Goal: Find specific page/section: Find specific page/section

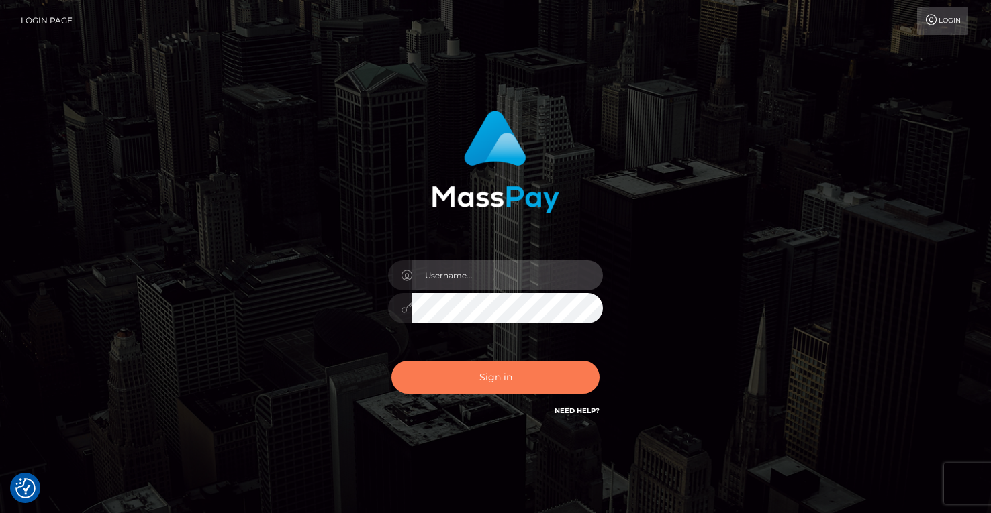
type input "MaryJoy"
click at [506, 375] on button "Sign in" at bounding box center [495, 377] width 208 height 33
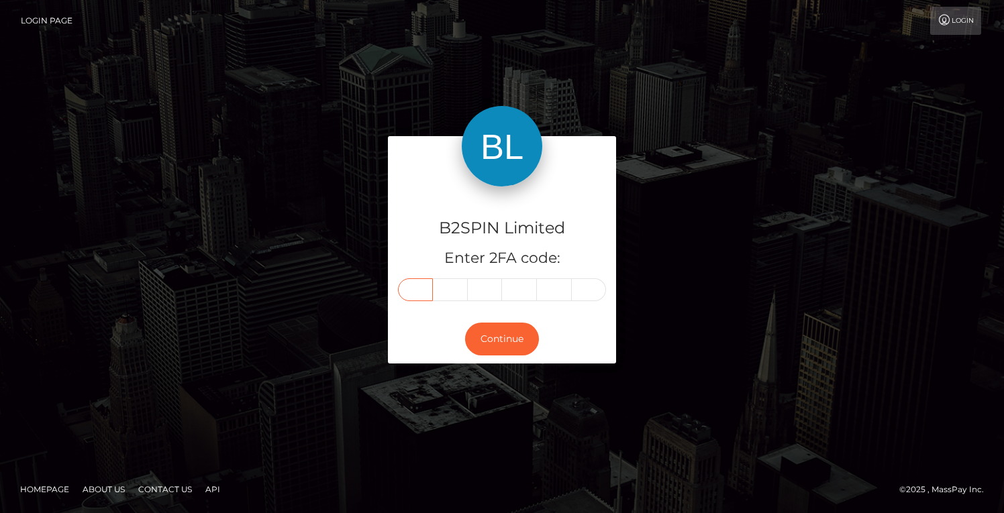
click at [413, 296] on input "text" at bounding box center [415, 290] width 35 height 23
click at [425, 291] on input "text" at bounding box center [415, 290] width 35 height 23
type input "7"
type input "4"
type input "0"
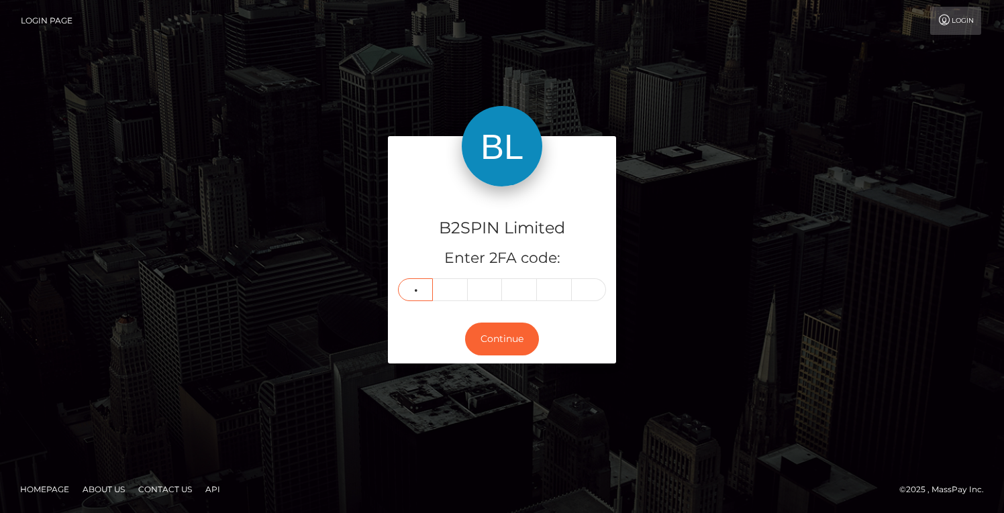
type input "4"
type input "2"
type input "4"
type input "8"
type input "3"
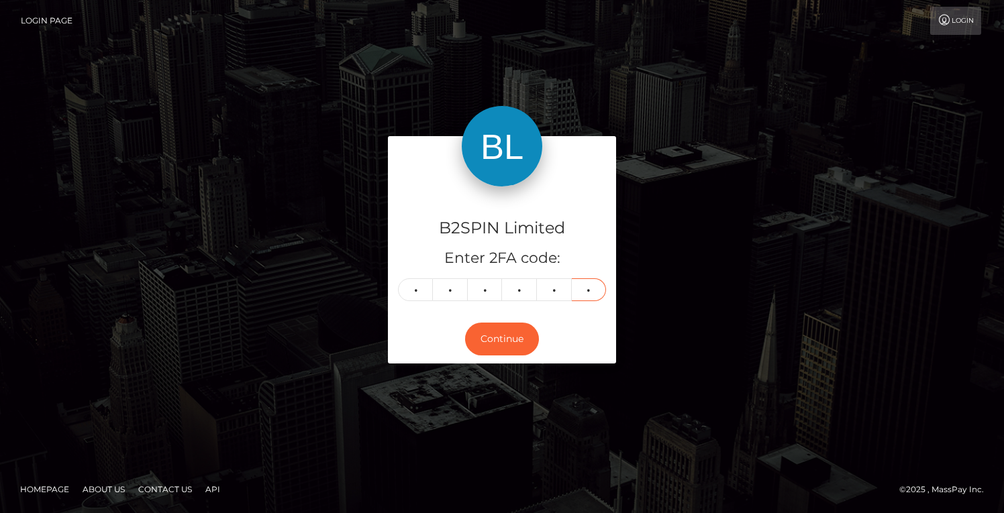
type input "7"
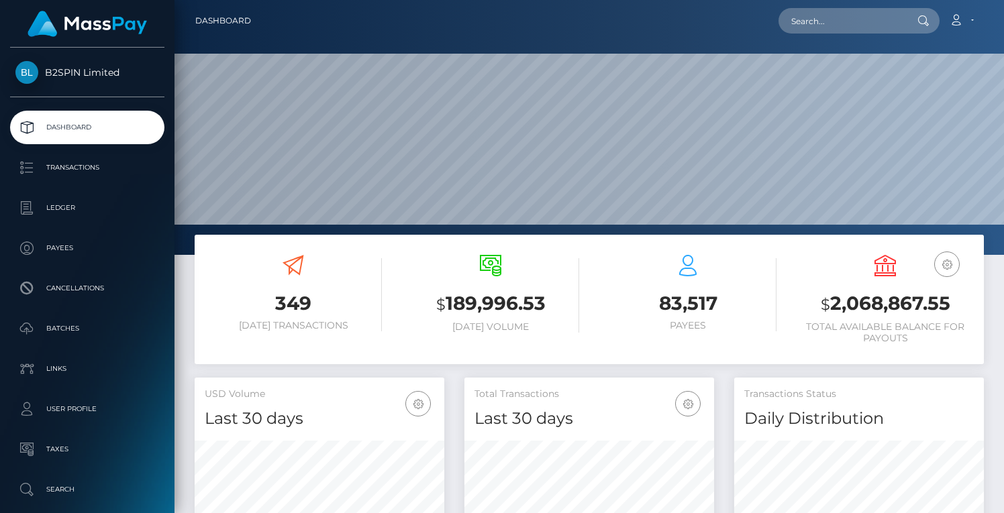
scroll to position [238, 250]
click at [368, 368] on div "349 Today Transactions $ 189,996.53 Today Volume 83,517" at bounding box center [589, 306] width 809 height 143
click at [868, 22] on input "text" at bounding box center [842, 21] width 126 height 26
paste input "475301ad-c304-4bd0-b268-034aa6d0972a"
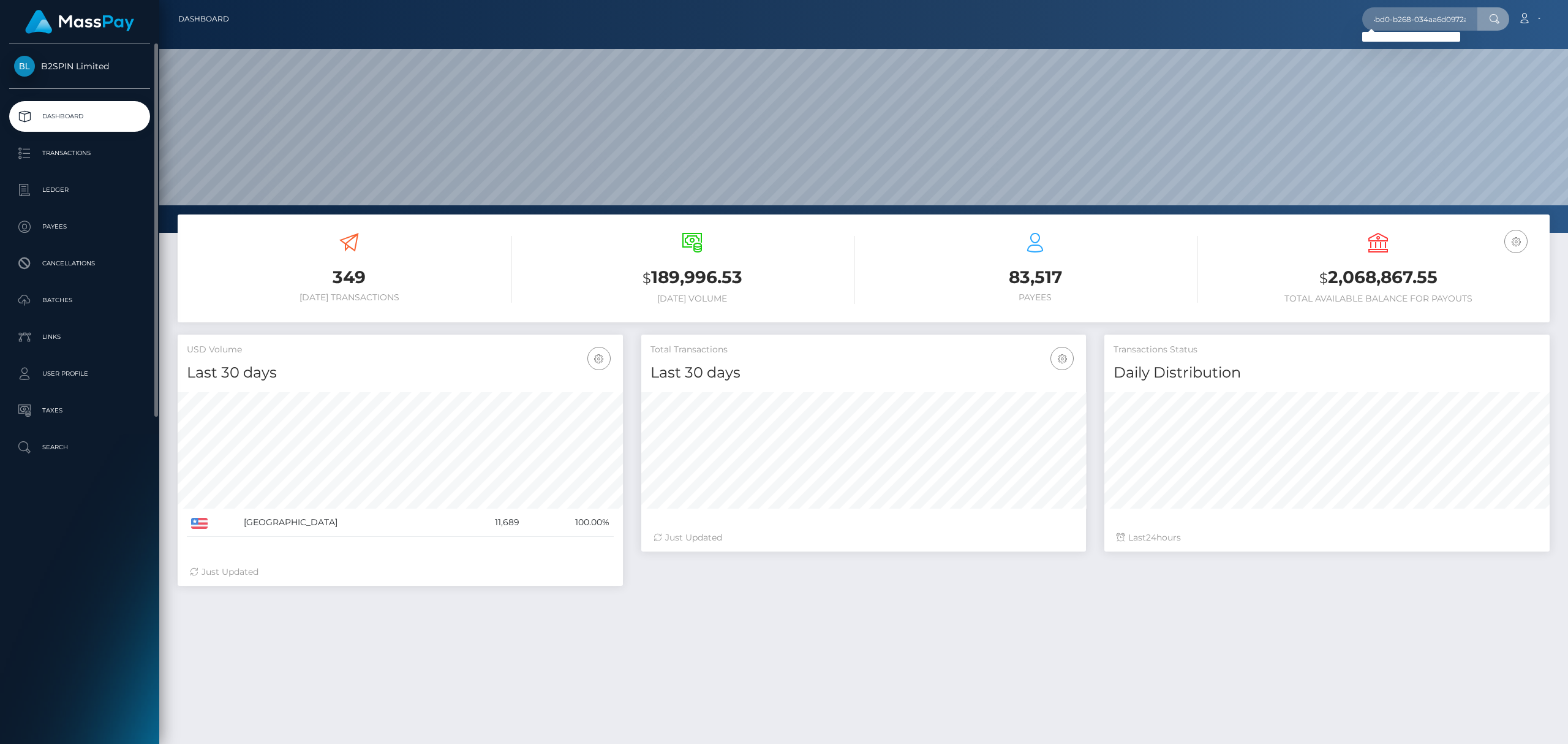
scroll to position [0, 0]
click at [915, 21] on input "475301ad-c304-4bd0-b268-034aa6d0972a" at bounding box center [1420, 19] width 115 height 24
paste input "6d94fab7-e212-42a7-9a83-2c1d6b969dff"
click at [915, 28] on input "6d94fab7-e212-42a7-9a83-2c1d6b969dff" at bounding box center [1420, 19] width 115 height 24
click at [915, 16] on input "6d94fab7-e212-42a7-9a83-2c1d6b969dff" at bounding box center [1420, 19] width 115 height 24
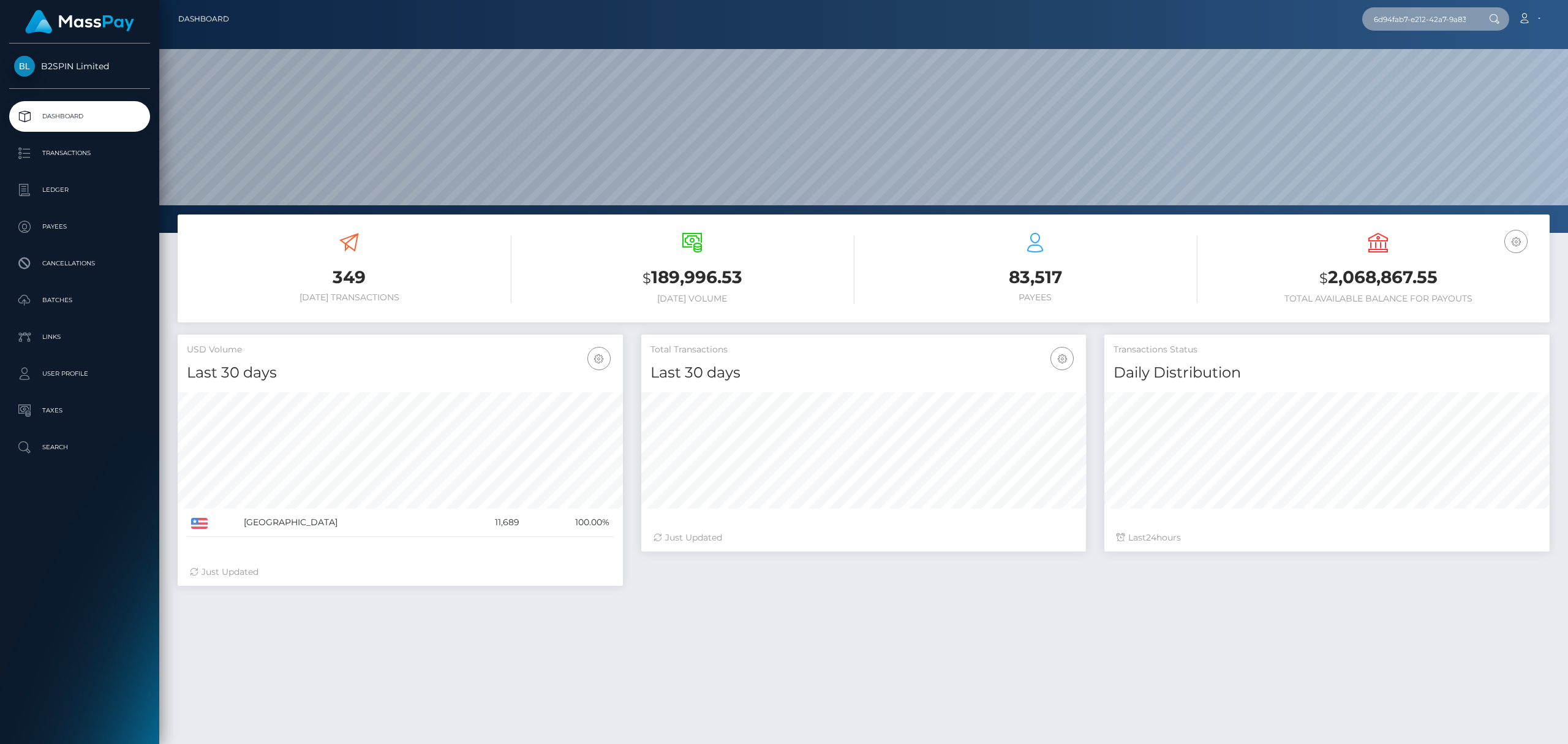
paste input "1801237498"
type input "1801237498"
click at [915, 58] on link "BETH M VOICHOSKIE" at bounding box center [1411, 63] width 98 height 23
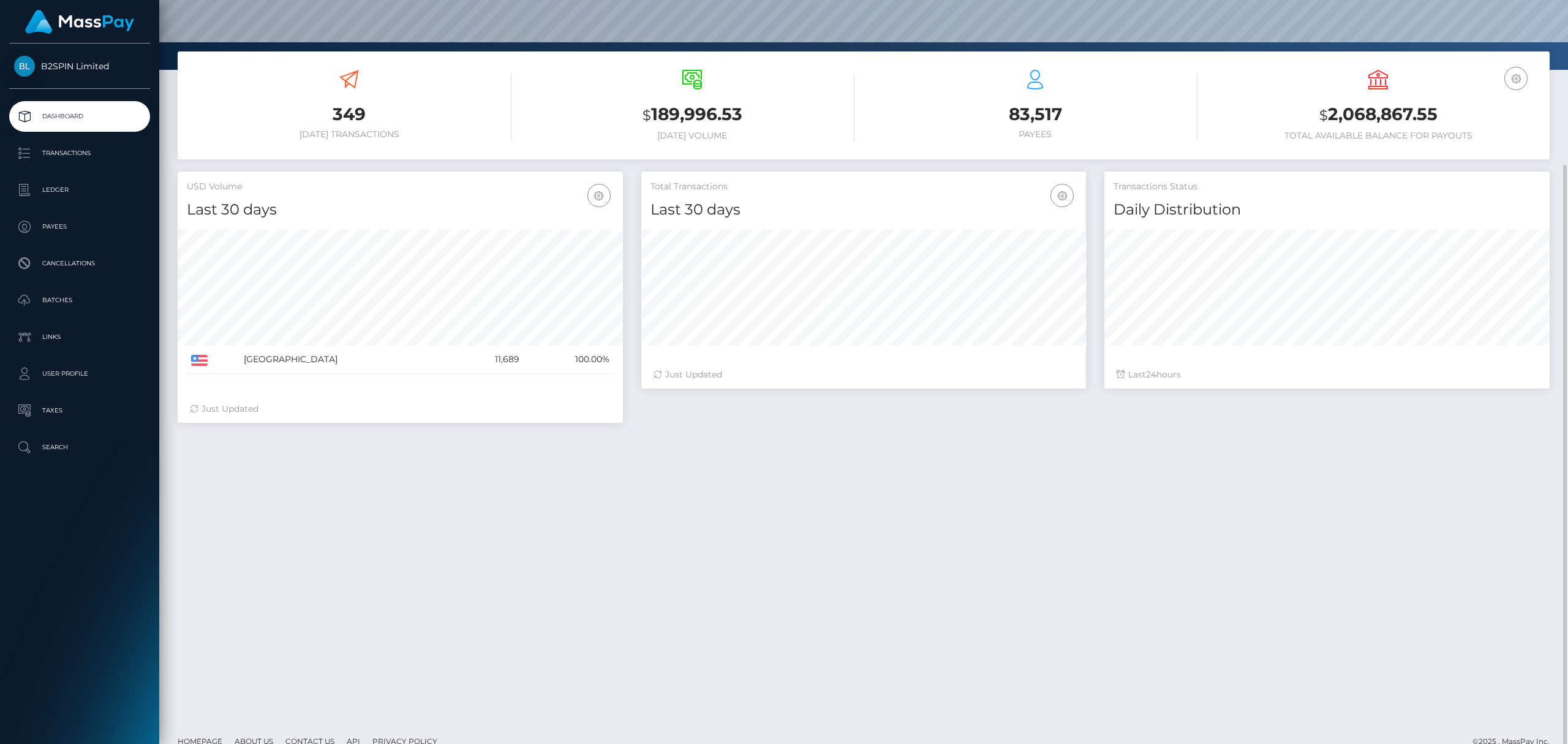
scroll to position [182, 0]
